Goal: Download file/media

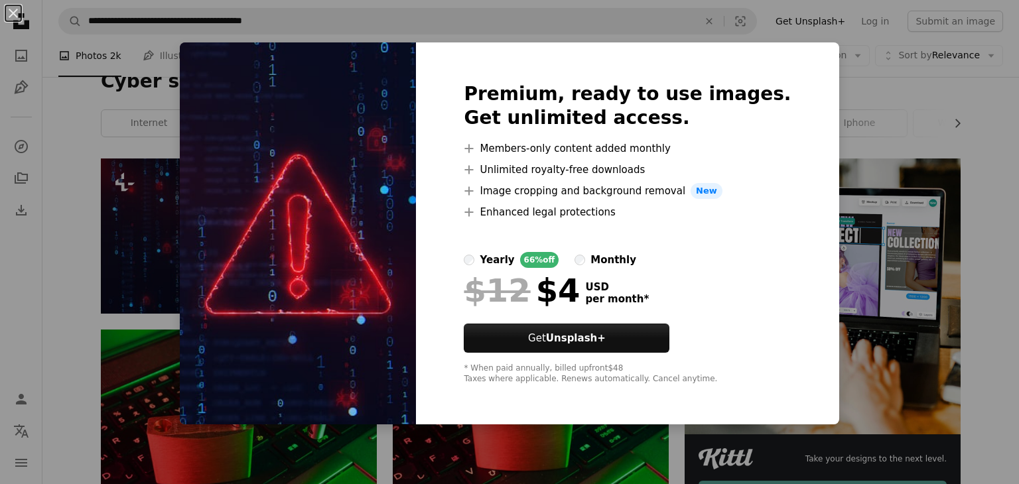
scroll to position [172, 0]
click at [870, 147] on div "An X shape Premium, ready to use images. Get unlimited access. A plus sign Memb…" at bounding box center [509, 242] width 1019 height 484
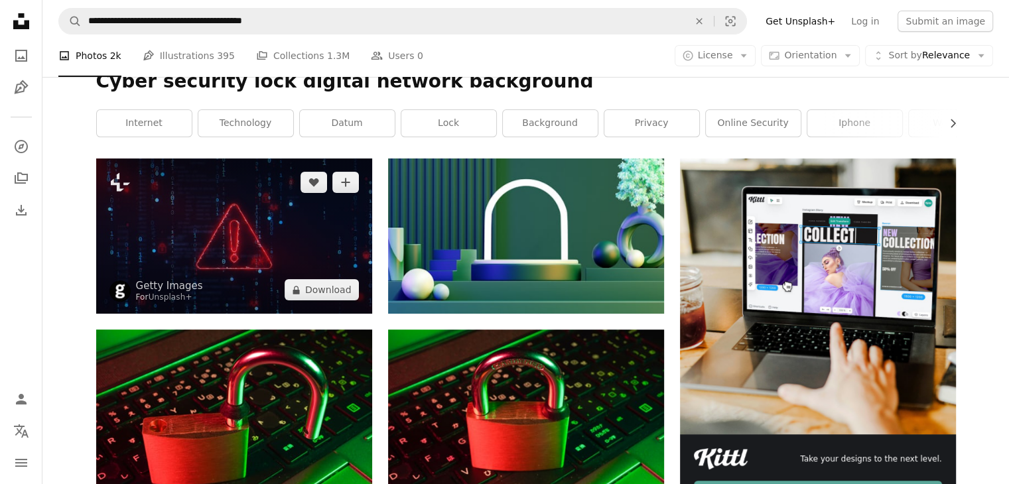
click at [235, 216] on img at bounding box center [234, 235] width 276 height 155
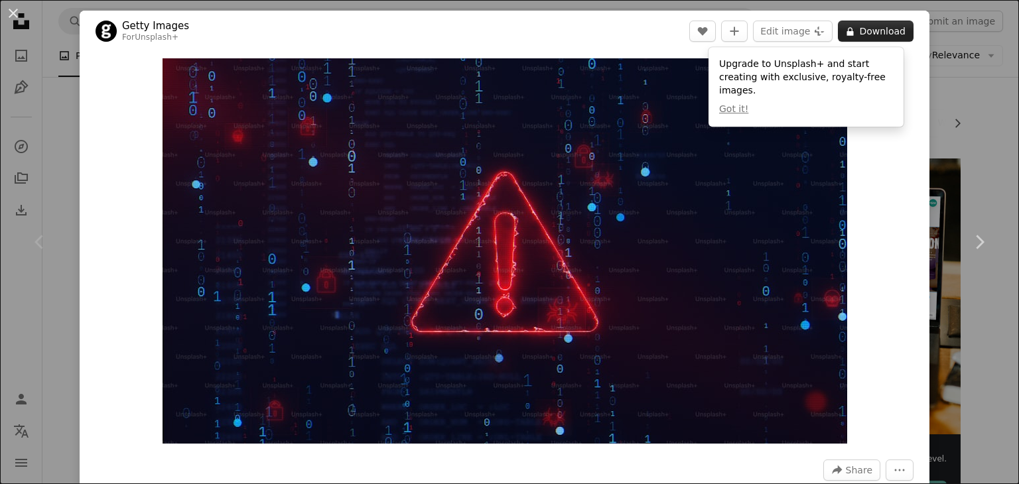
click at [866, 30] on button "A lock Download" at bounding box center [875, 31] width 76 height 21
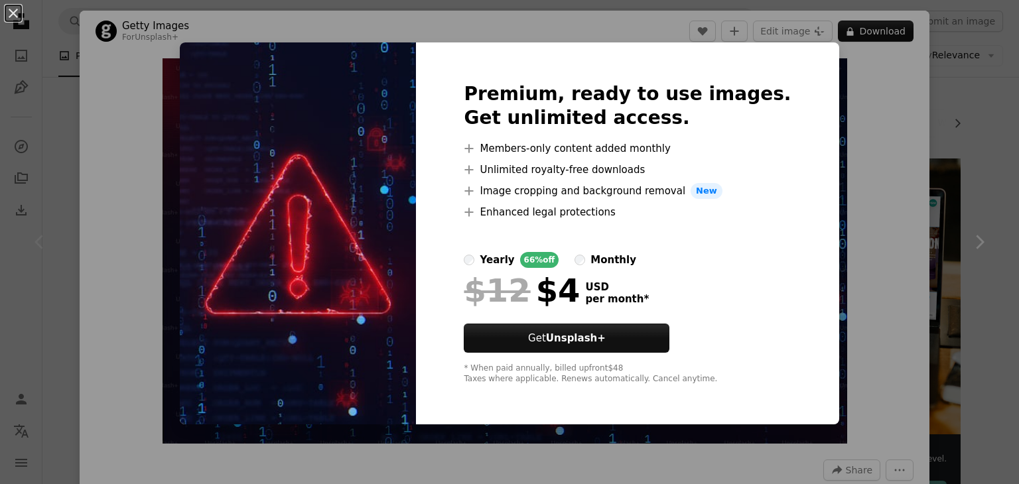
click at [912, 151] on div "An X shape Premium, ready to use images. Get unlimited access. A plus sign Memb…" at bounding box center [509, 242] width 1019 height 484
